Goal: Find specific page/section: Find specific page/section

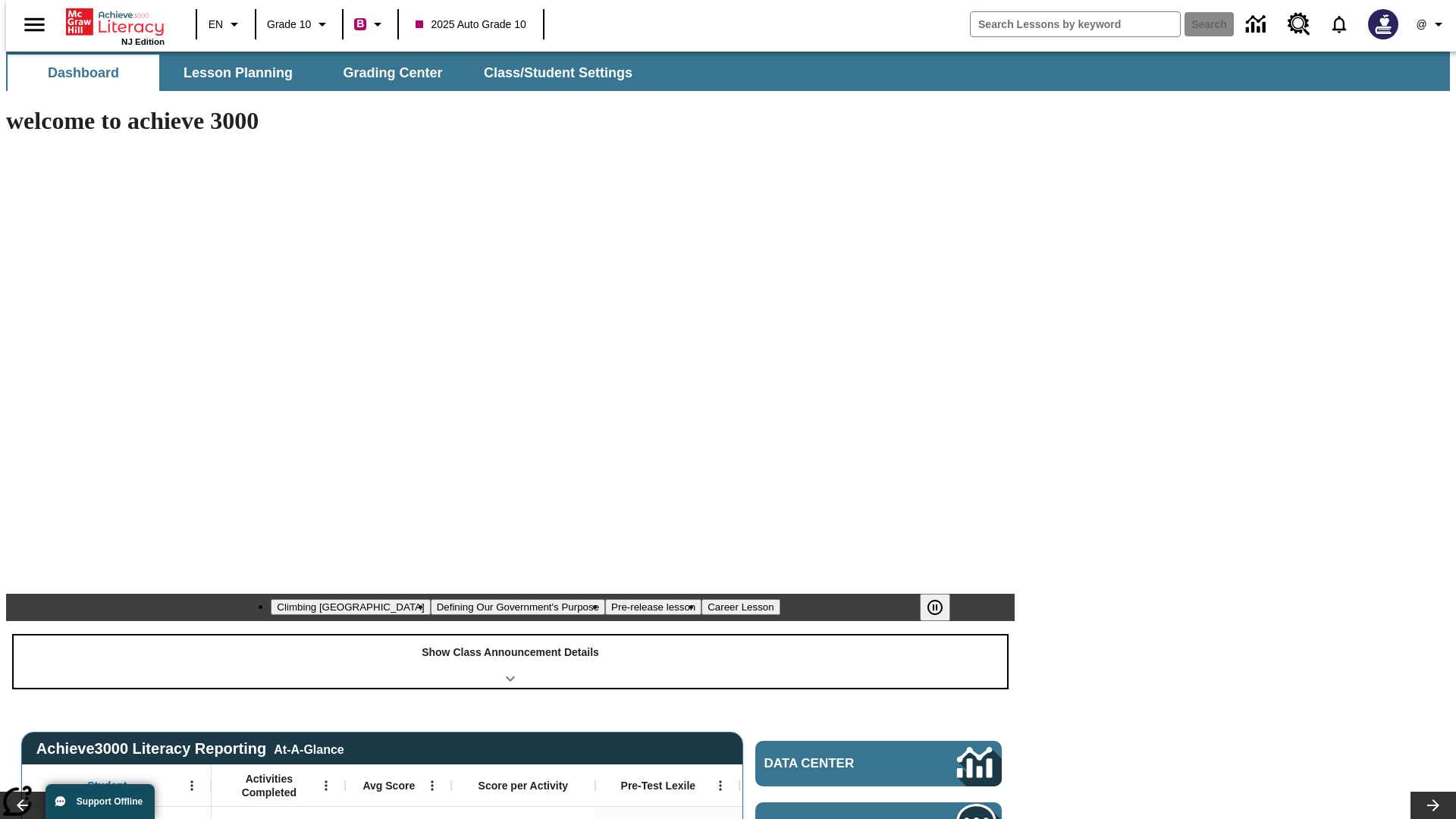
click at [510, 636] on div "Show Class Announcement Details" at bounding box center [511, 662] width 994 height 52
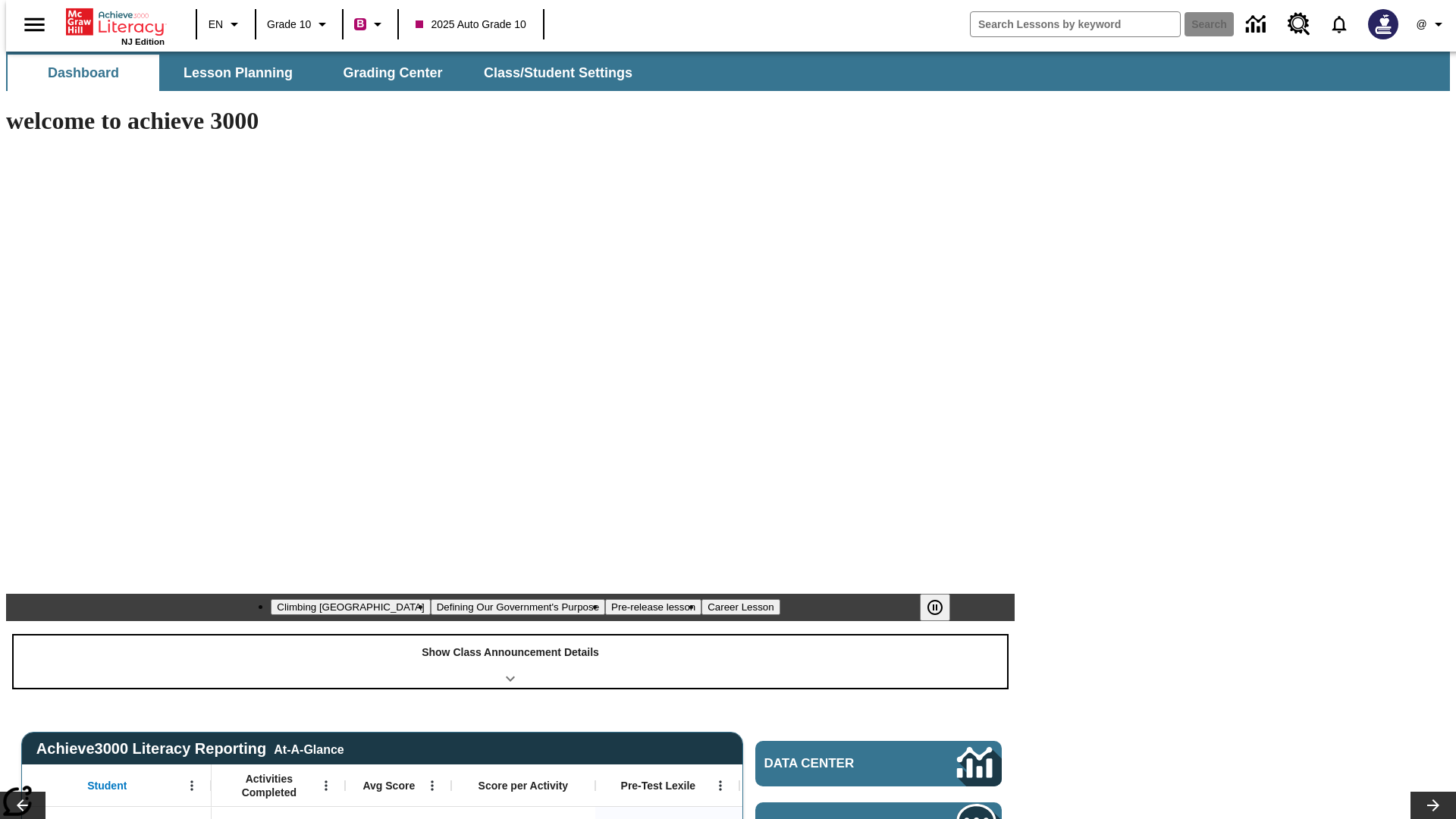
click at [510, 636] on div "Show Class Announcement Details" at bounding box center [511, 662] width 994 height 52
